Goal: Task Accomplishment & Management: Manage account settings

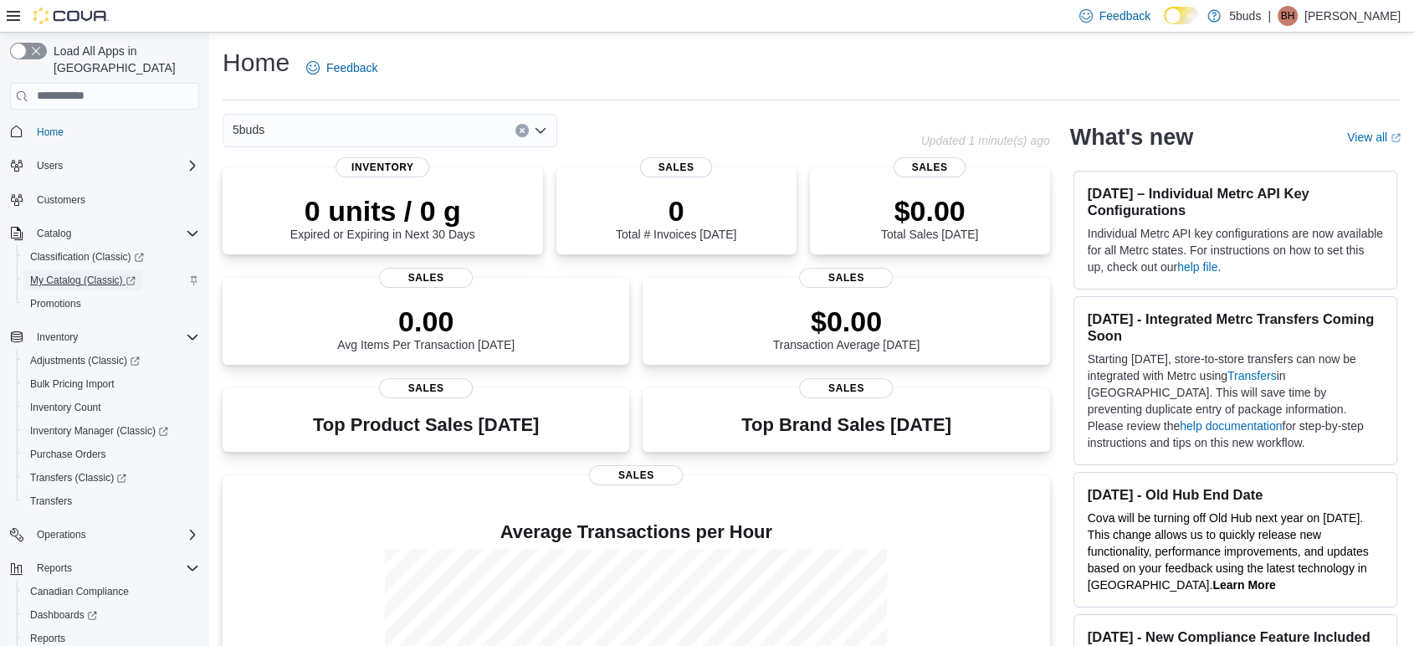
click at [74, 274] on span "My Catalog (Classic)" at bounding box center [82, 280] width 105 height 13
click at [76, 448] on span "Purchase Orders" at bounding box center [68, 454] width 76 height 13
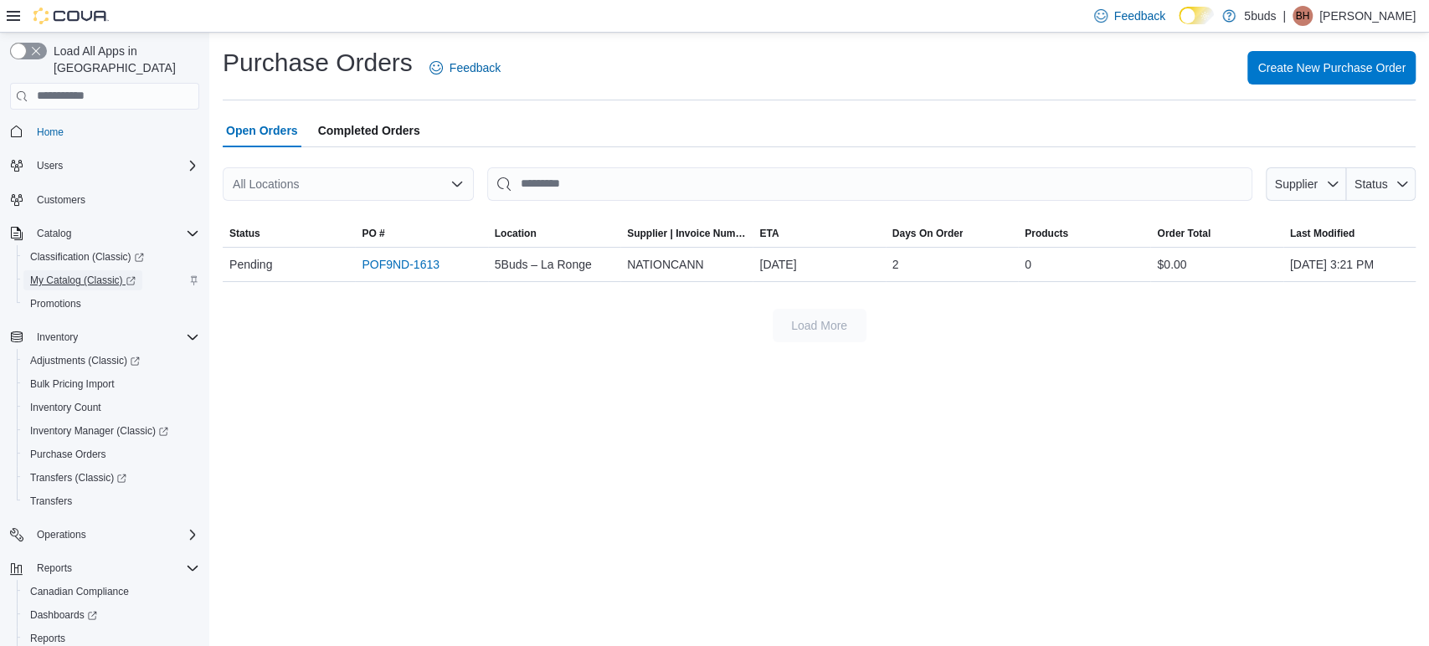
click at [85, 274] on span "My Catalog (Classic)" at bounding box center [82, 280] width 105 height 13
click at [400, 263] on link "POF9ND-1613" at bounding box center [401, 264] width 78 height 20
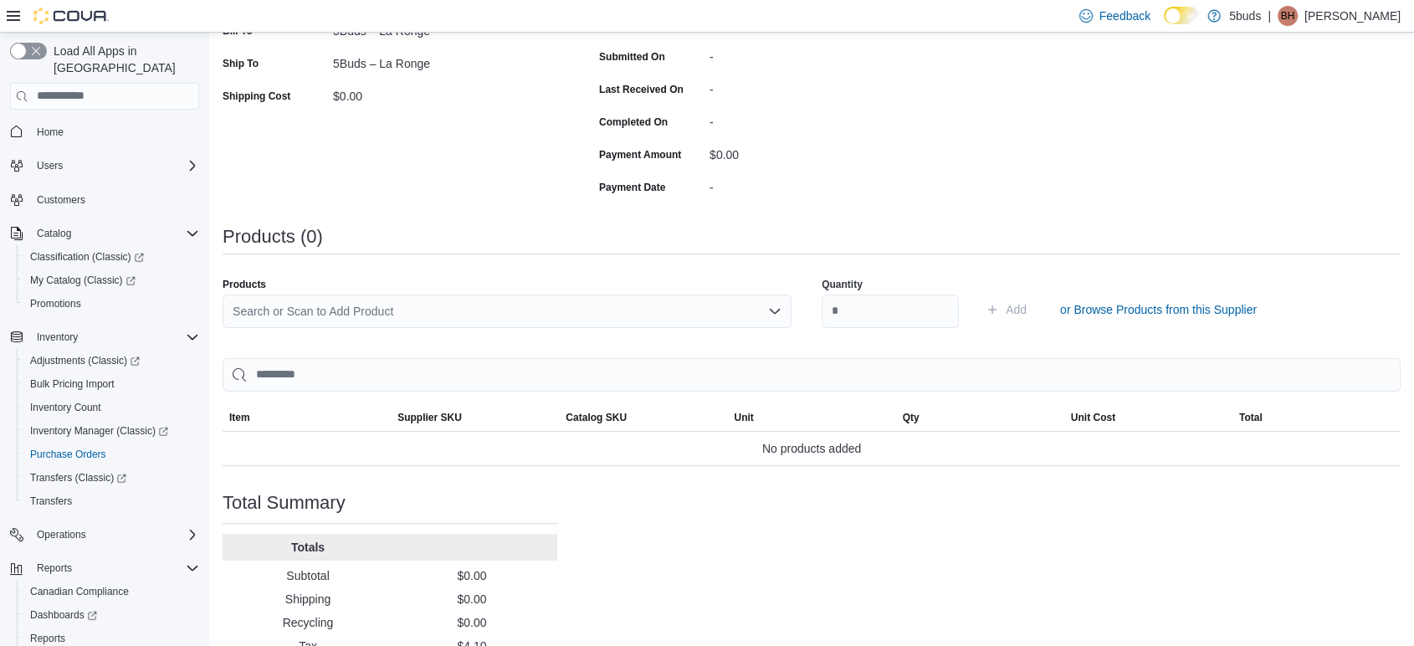
scroll to position [90, 0]
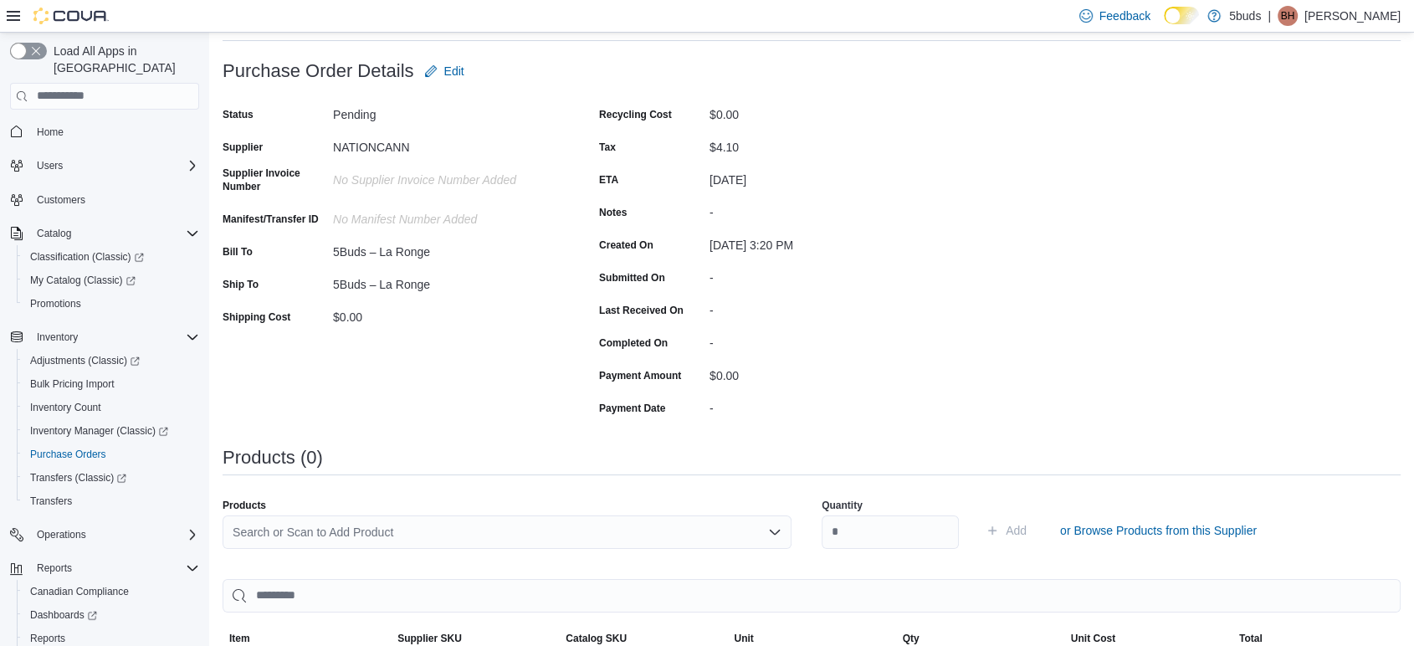
click at [597, 536] on div "Search or Scan to Add Product" at bounding box center [507, 532] width 569 height 33
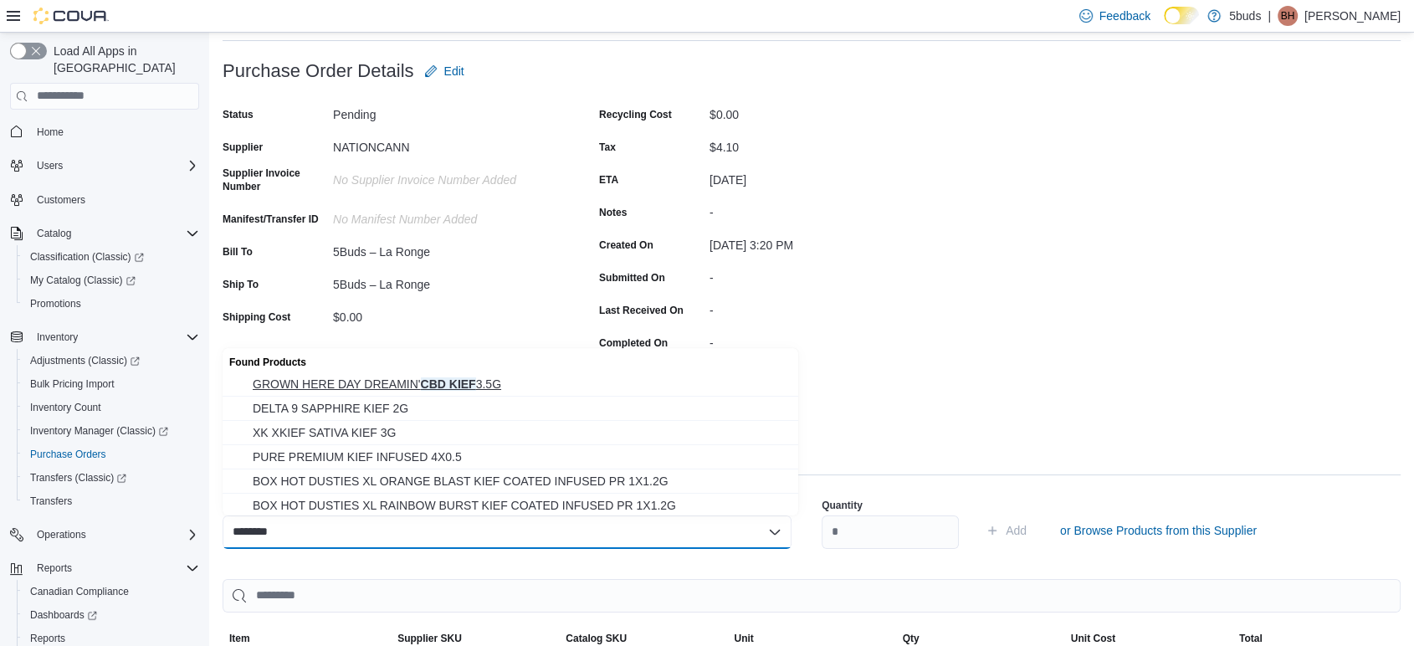
type input "********"
click at [474, 381] on span "GROWN HERE DAY DREAMIN' CBD KIEF 3.5G" at bounding box center [521, 384] width 536 height 17
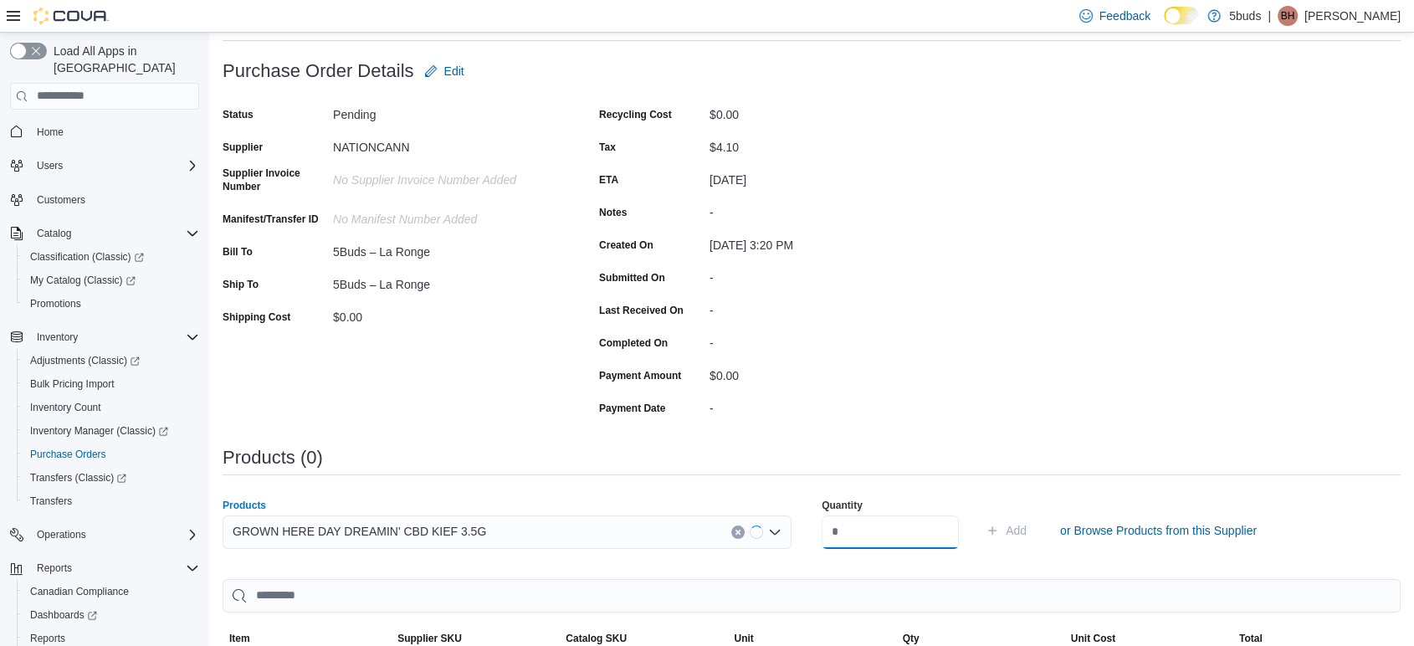
click at [917, 521] on input "number" at bounding box center [890, 532] width 137 height 33
type input "*"
click at [979, 514] on button "Add" at bounding box center [1006, 530] width 54 height 33
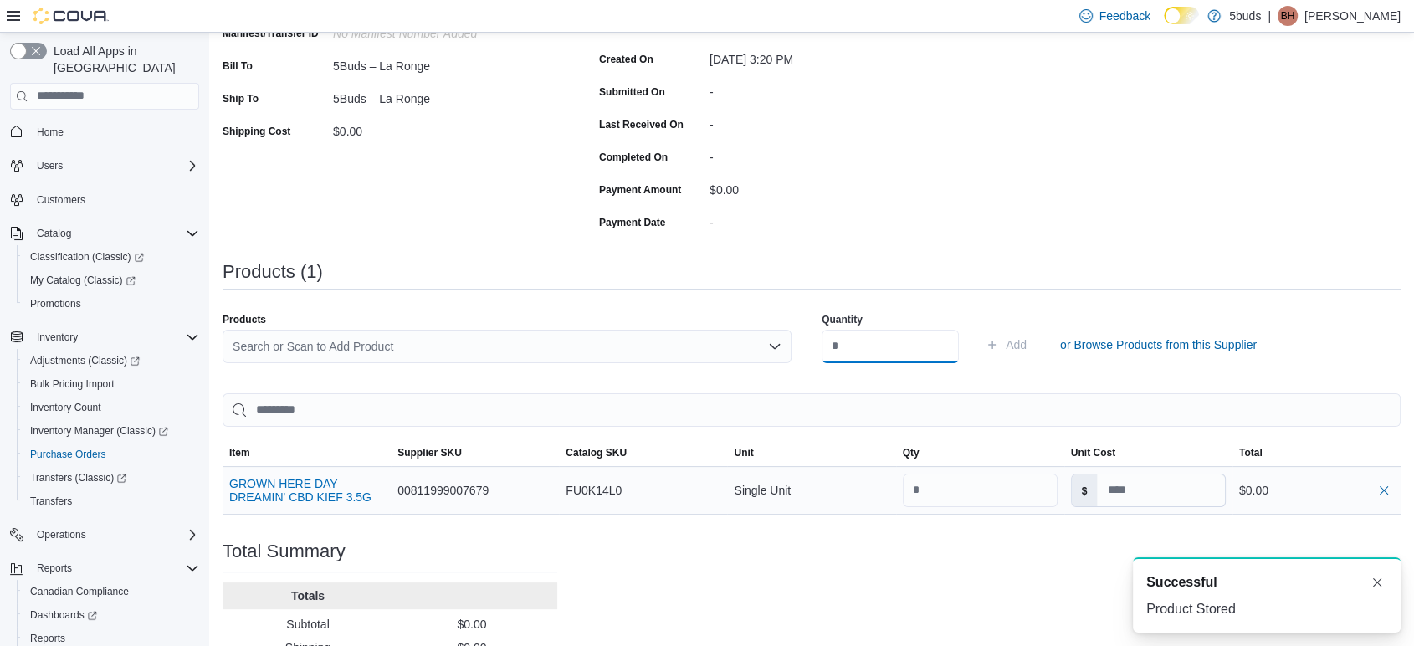
scroll to position [368, 0]
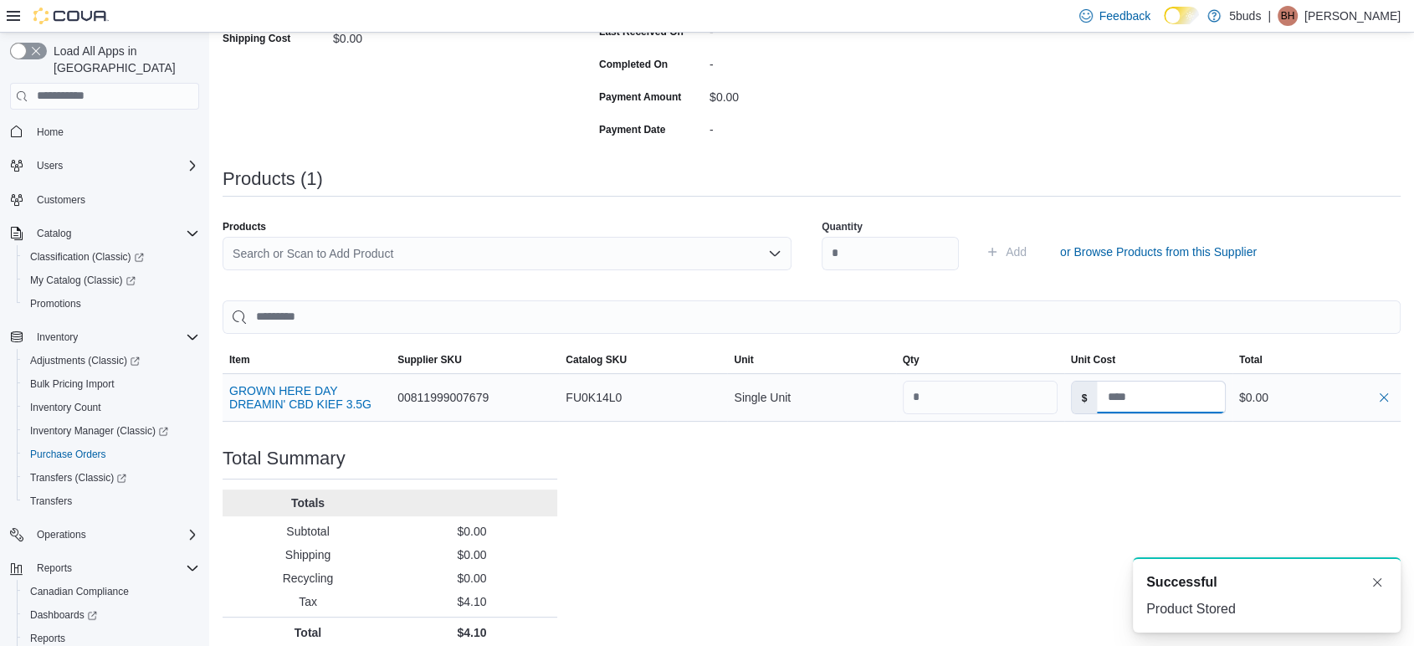
click at [1157, 408] on input at bounding box center [1160, 398] width 127 height 32
type input "*****"
click at [1165, 444] on div "Purchase Order: POF9ND-1613 Feedback Purchase Order Details Edit Status Pending…" at bounding box center [812, 212] width 1178 height 872
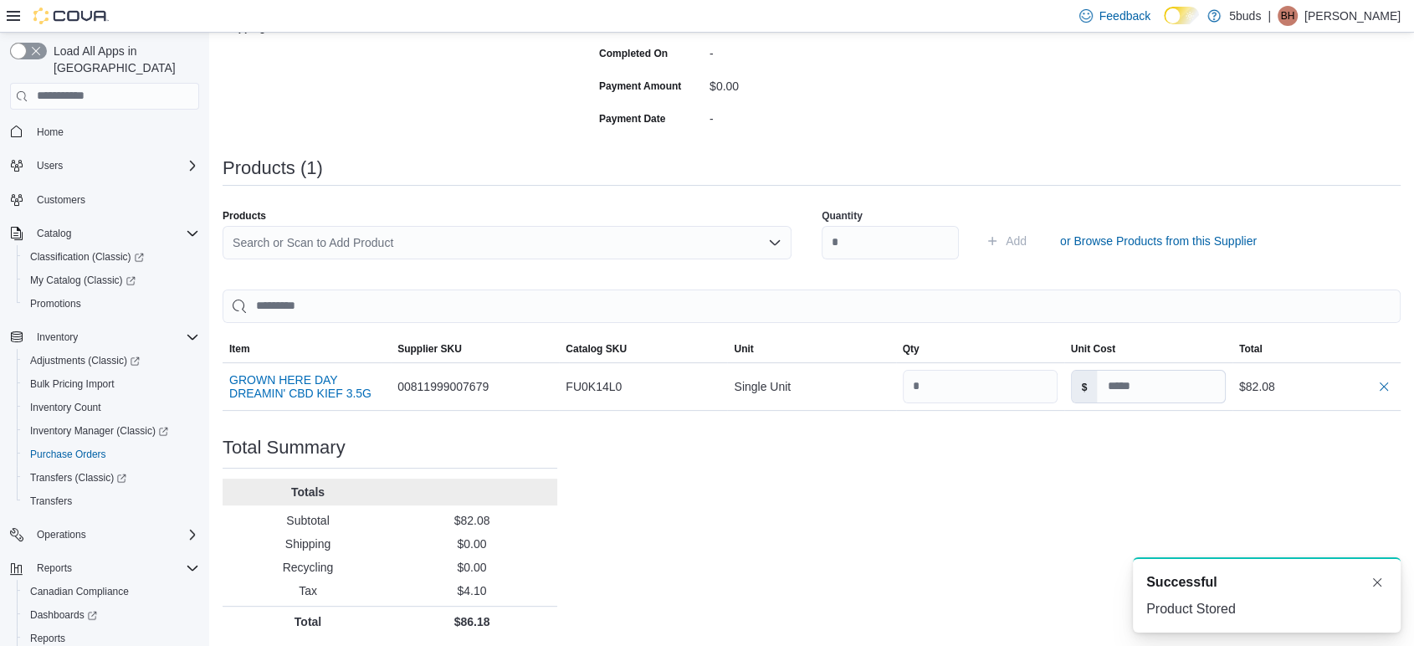
scroll to position [382, 0]
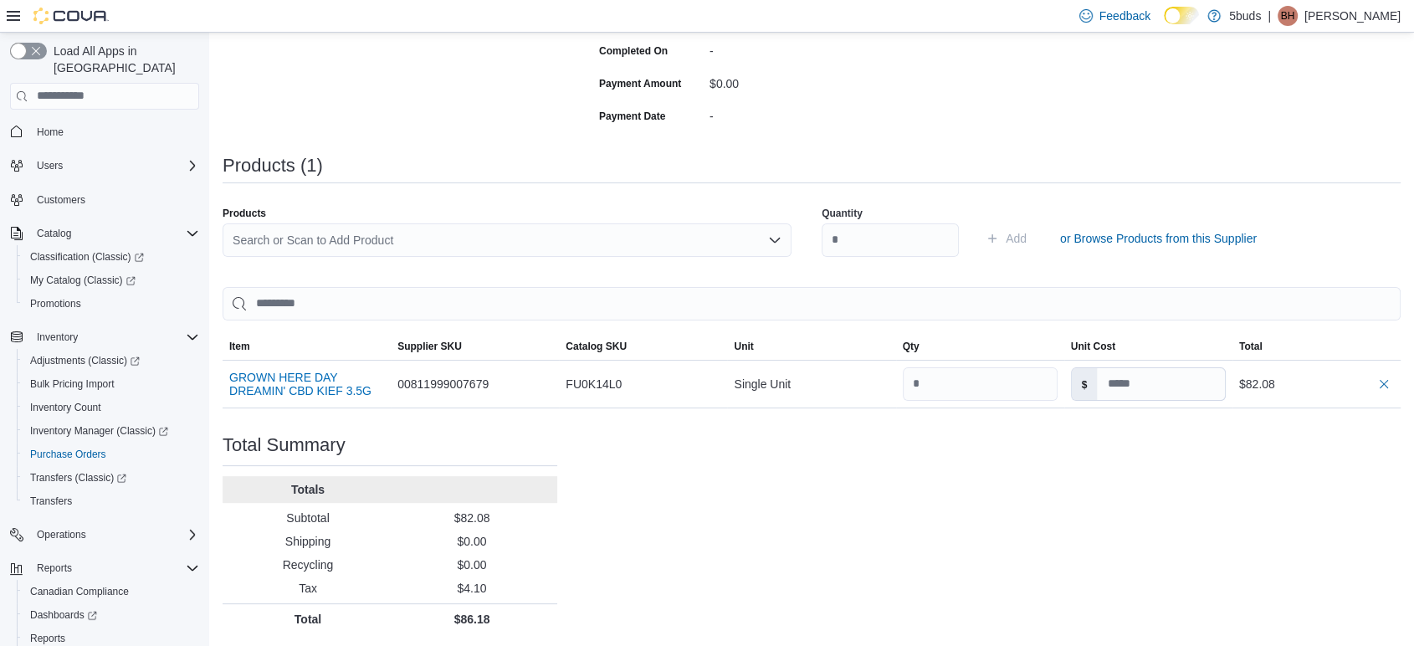
type input "*****"
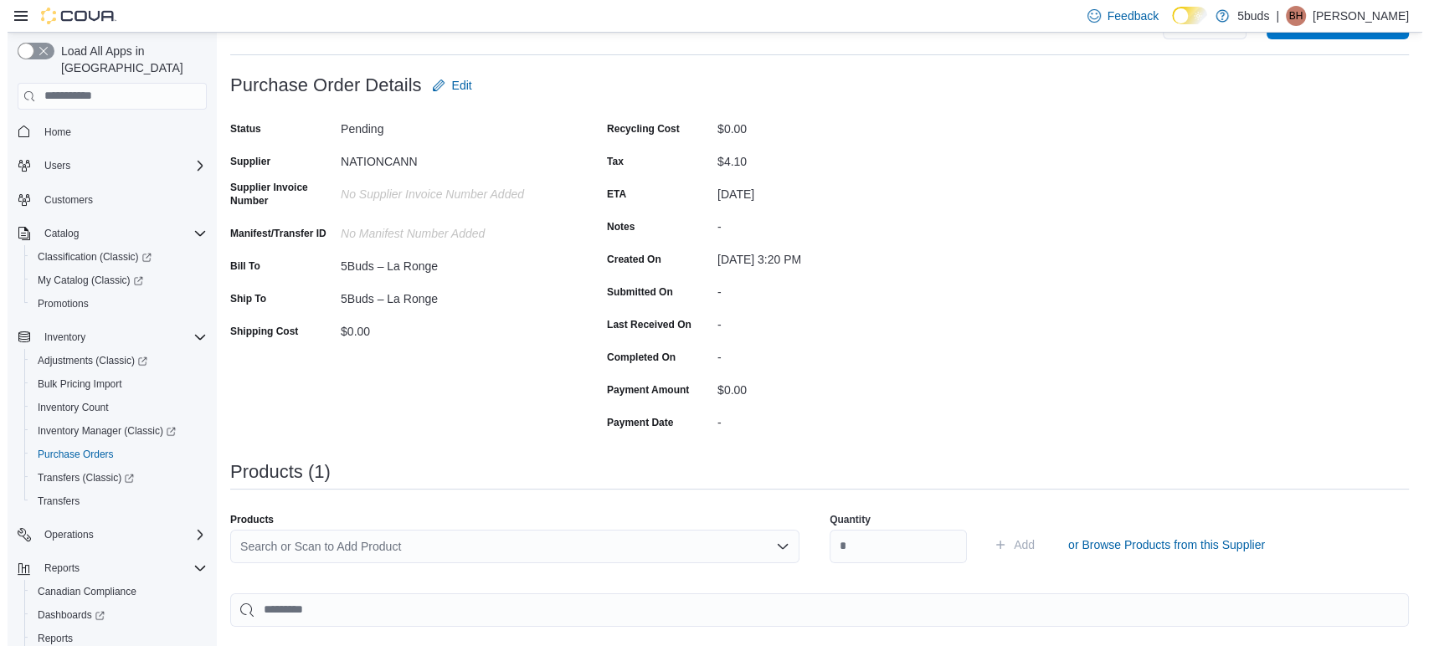
scroll to position [0, 0]
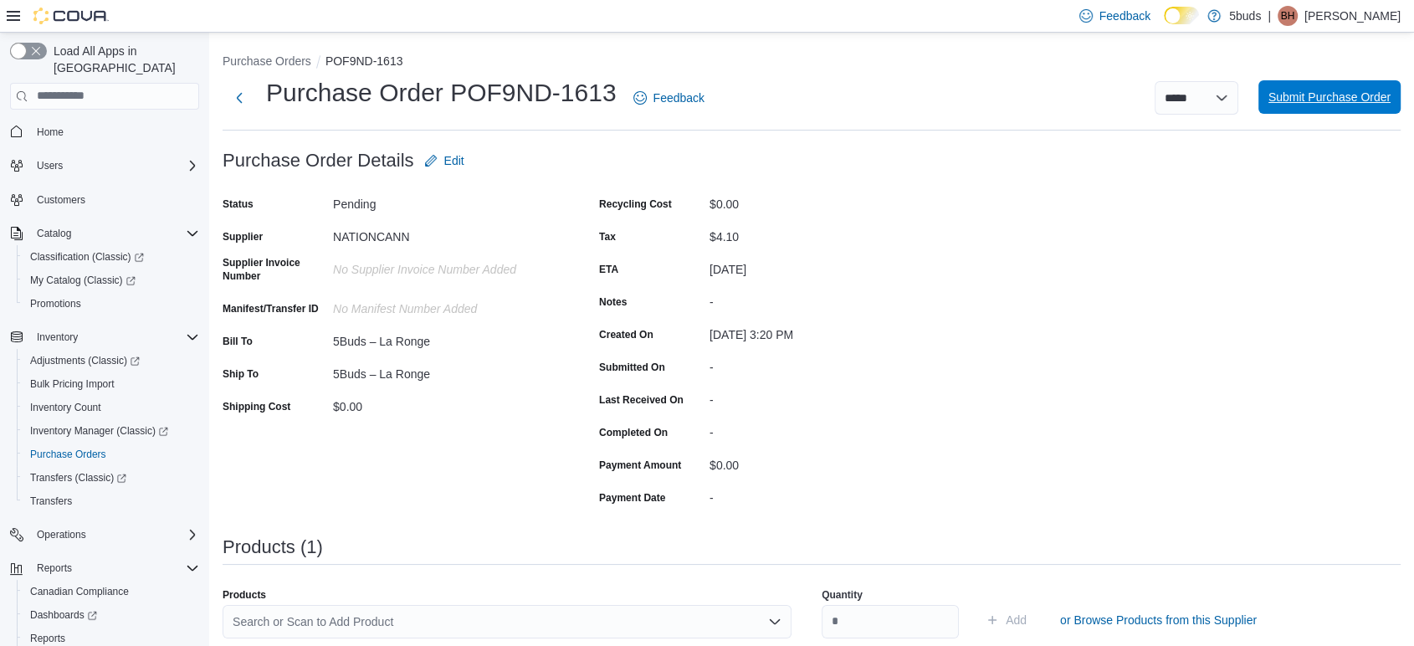
click at [1348, 95] on span "Submit Purchase Order" at bounding box center [1330, 97] width 122 height 17
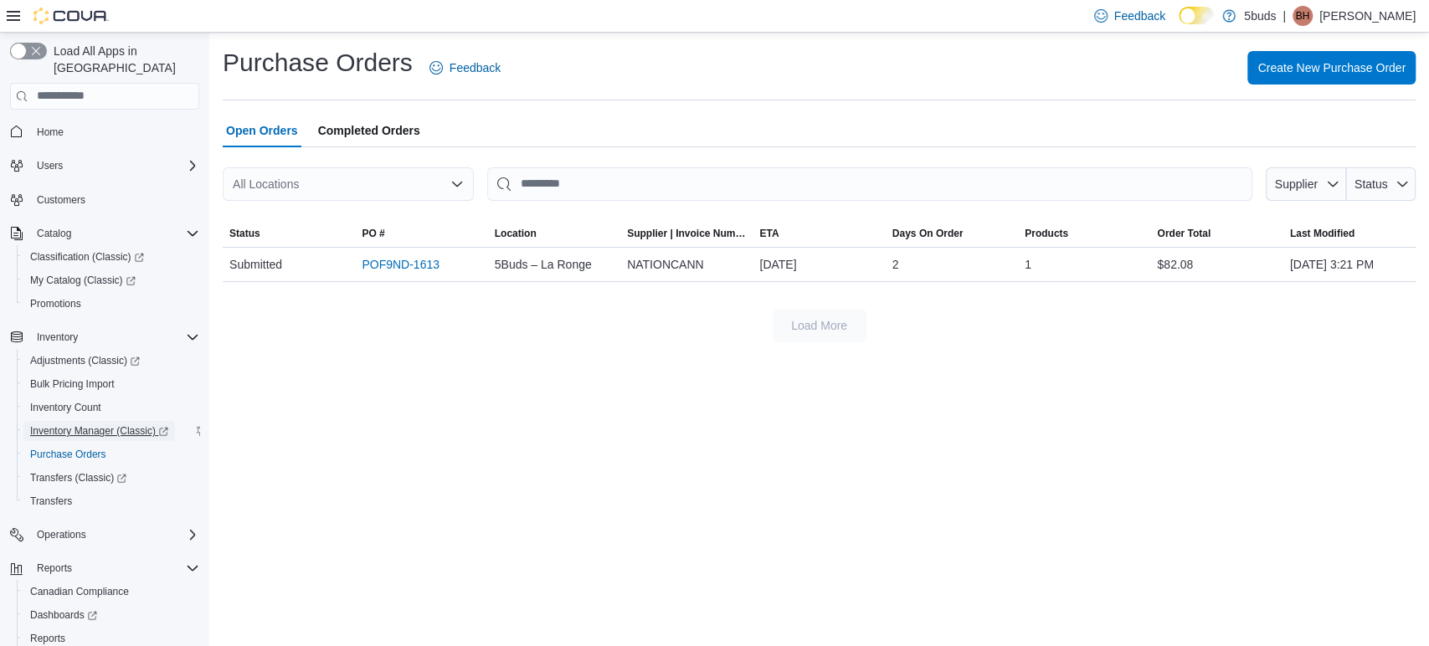
click at [105, 421] on span "Inventory Manager (Classic)" at bounding box center [99, 431] width 138 height 20
